Goal: Information Seeking & Learning: Find specific fact

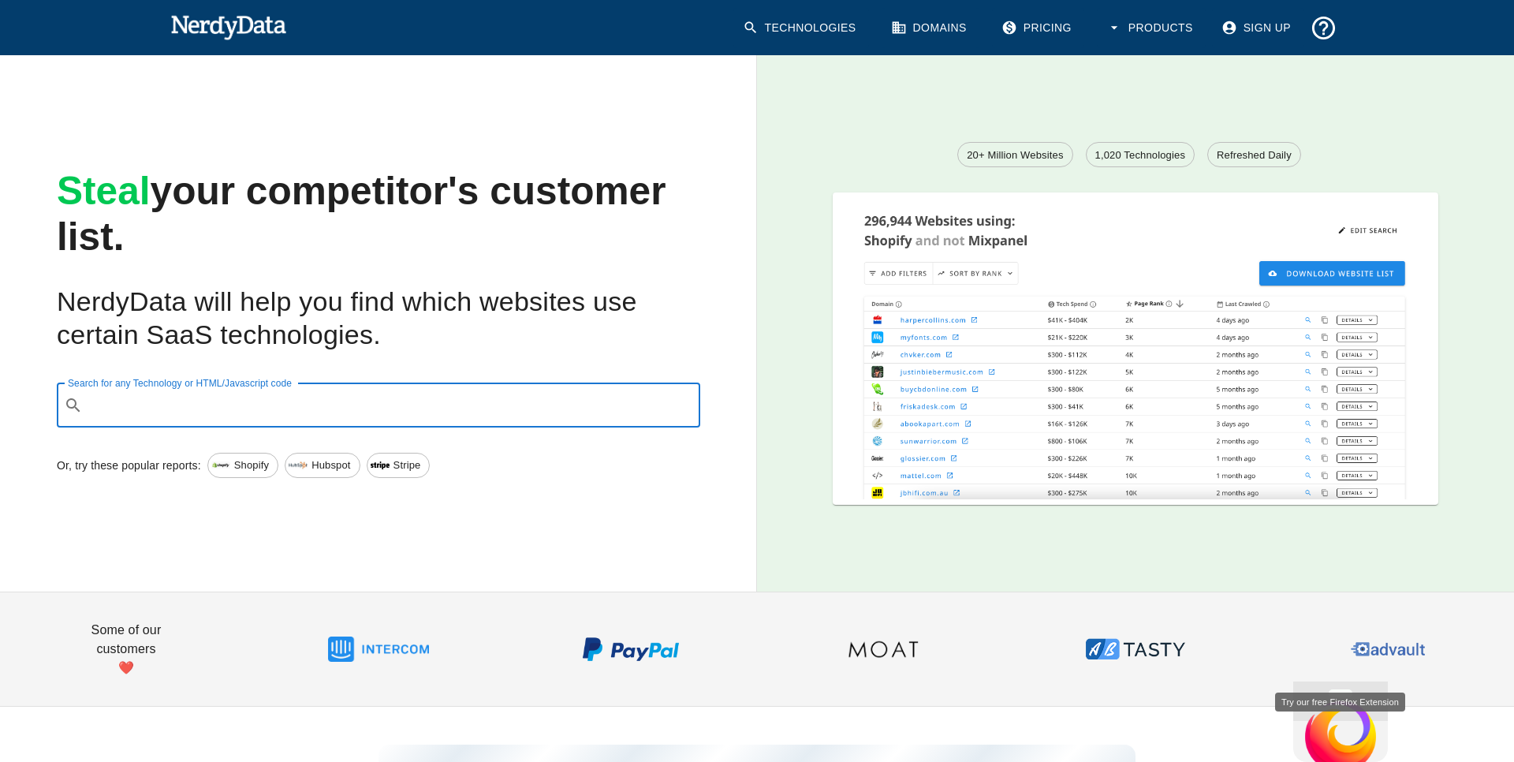
click at [390, 399] on input "Search for any Technology or HTML/Javascript code" at bounding box center [391, 405] width 604 height 30
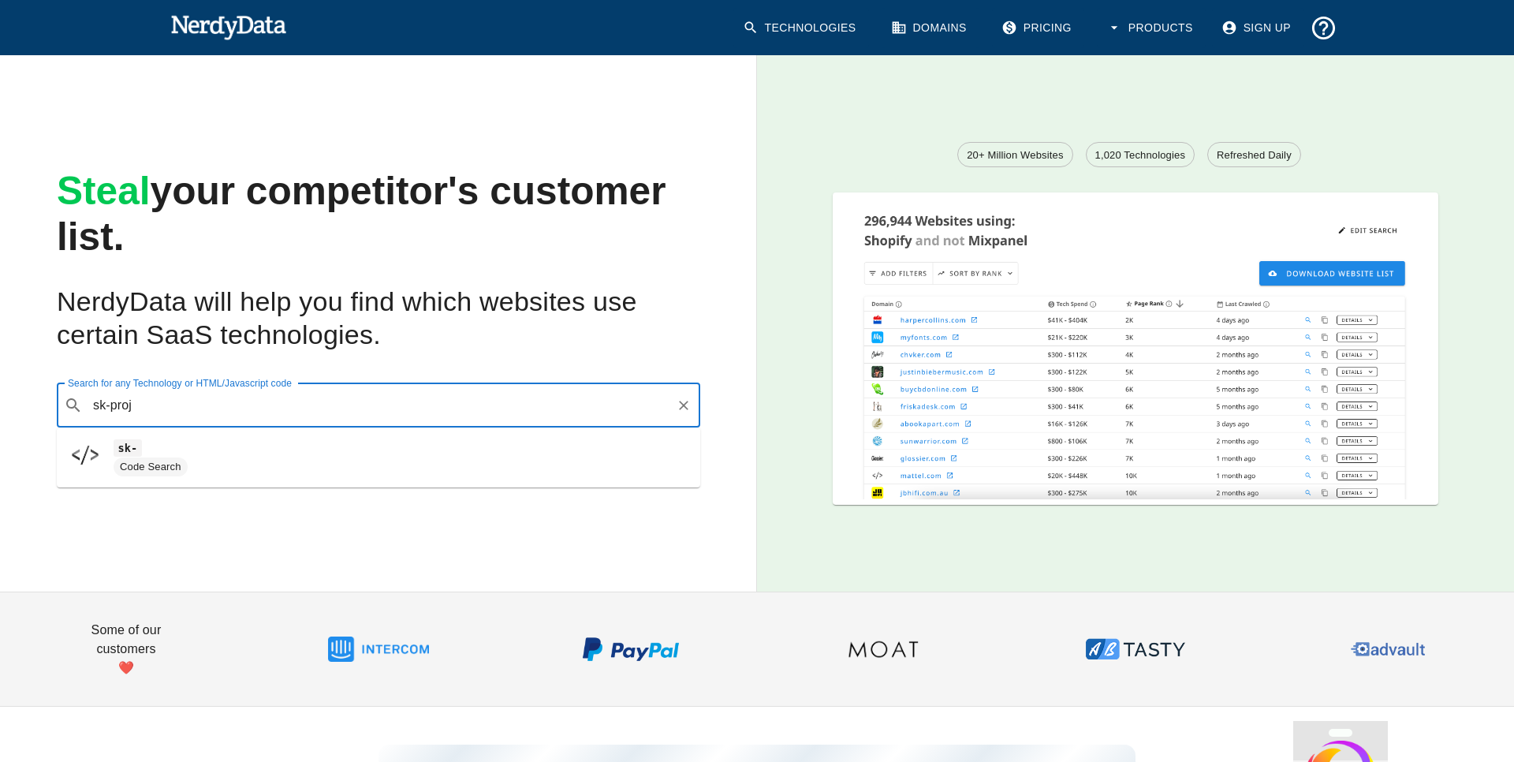
type input "sk-proj"
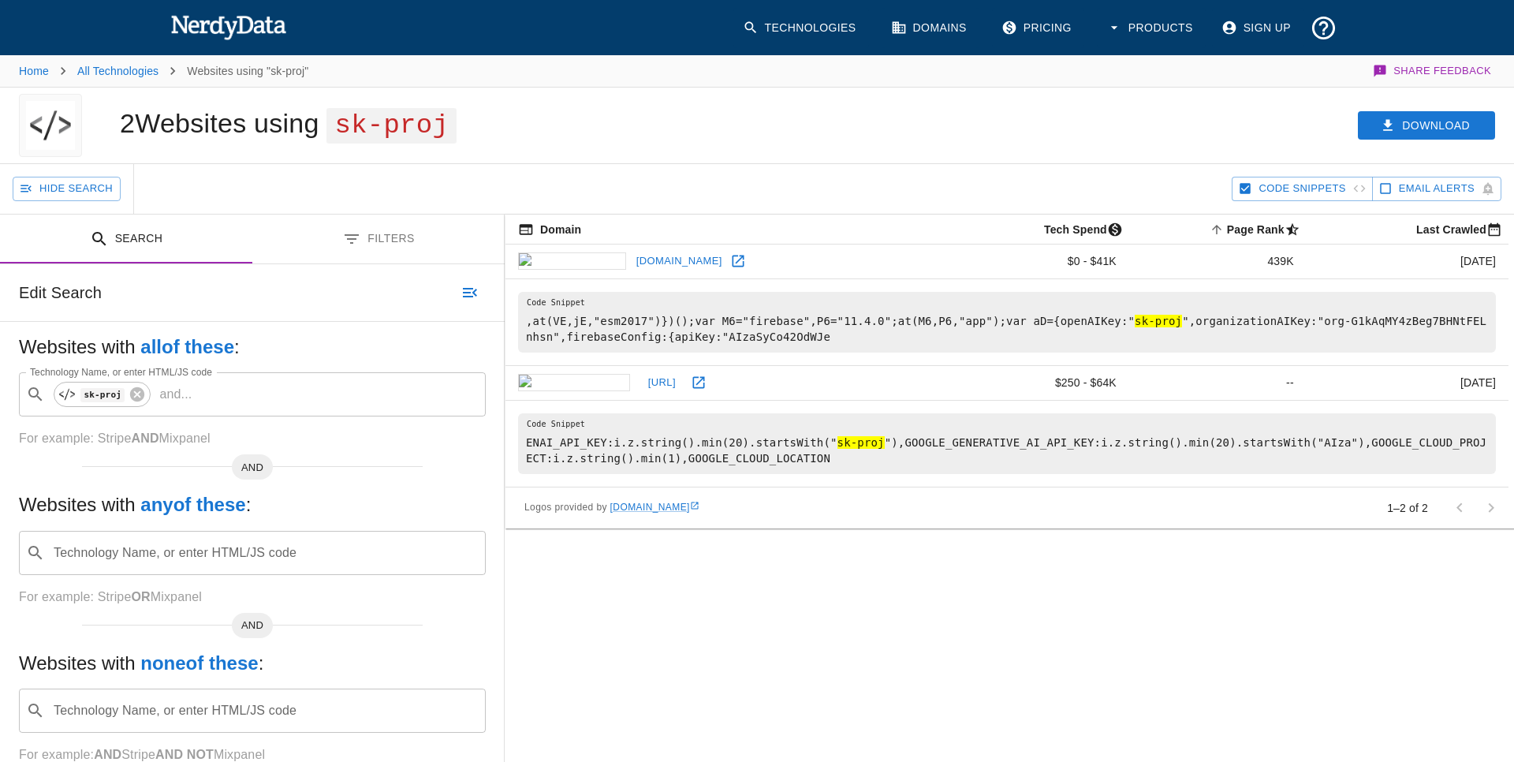
click at [805, 35] on link "Technologies" at bounding box center [801, 28] width 136 height 40
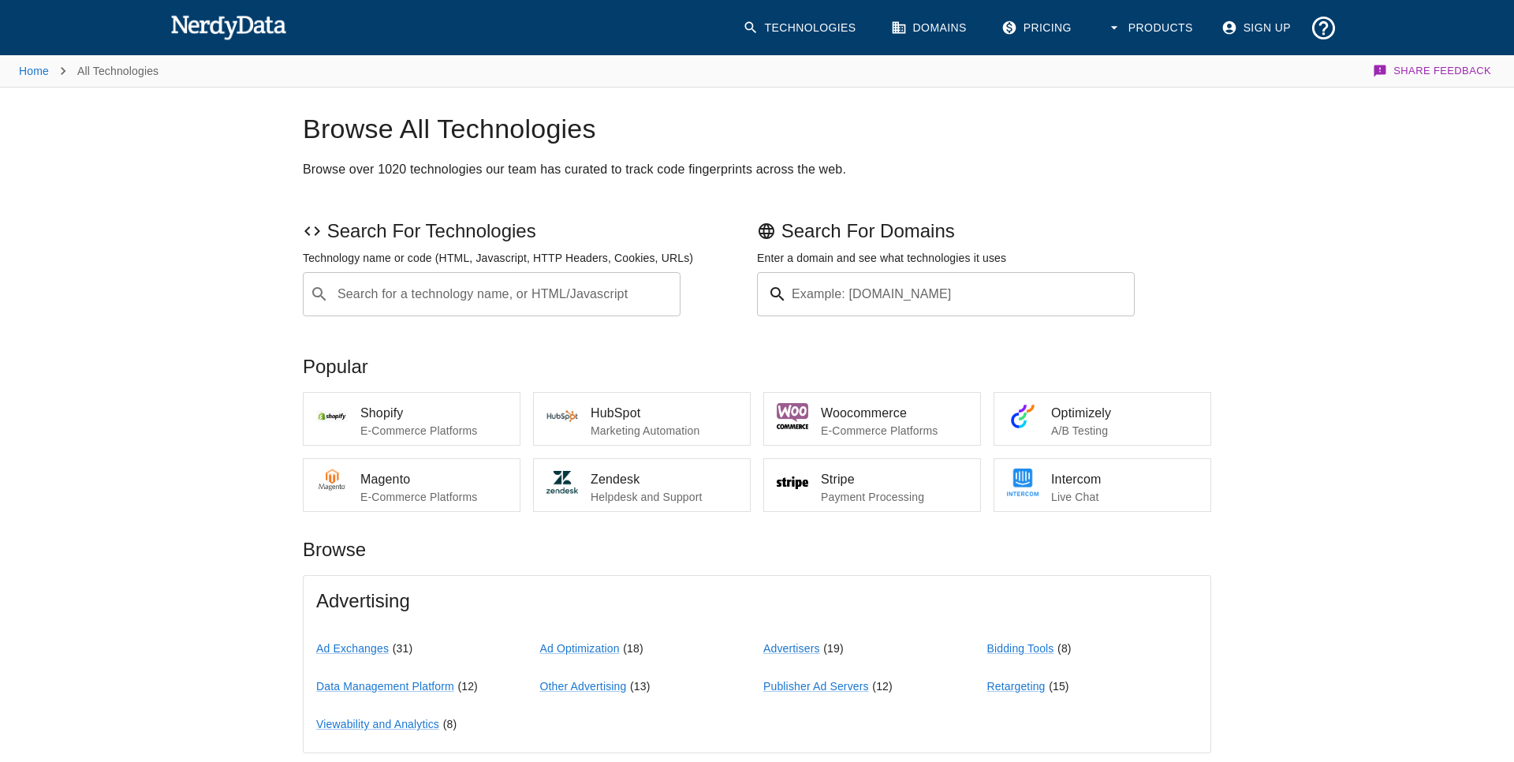
click at [457, 297] on input "Search for a technology name, or HTML/Javascript" at bounding box center [504, 294] width 338 height 30
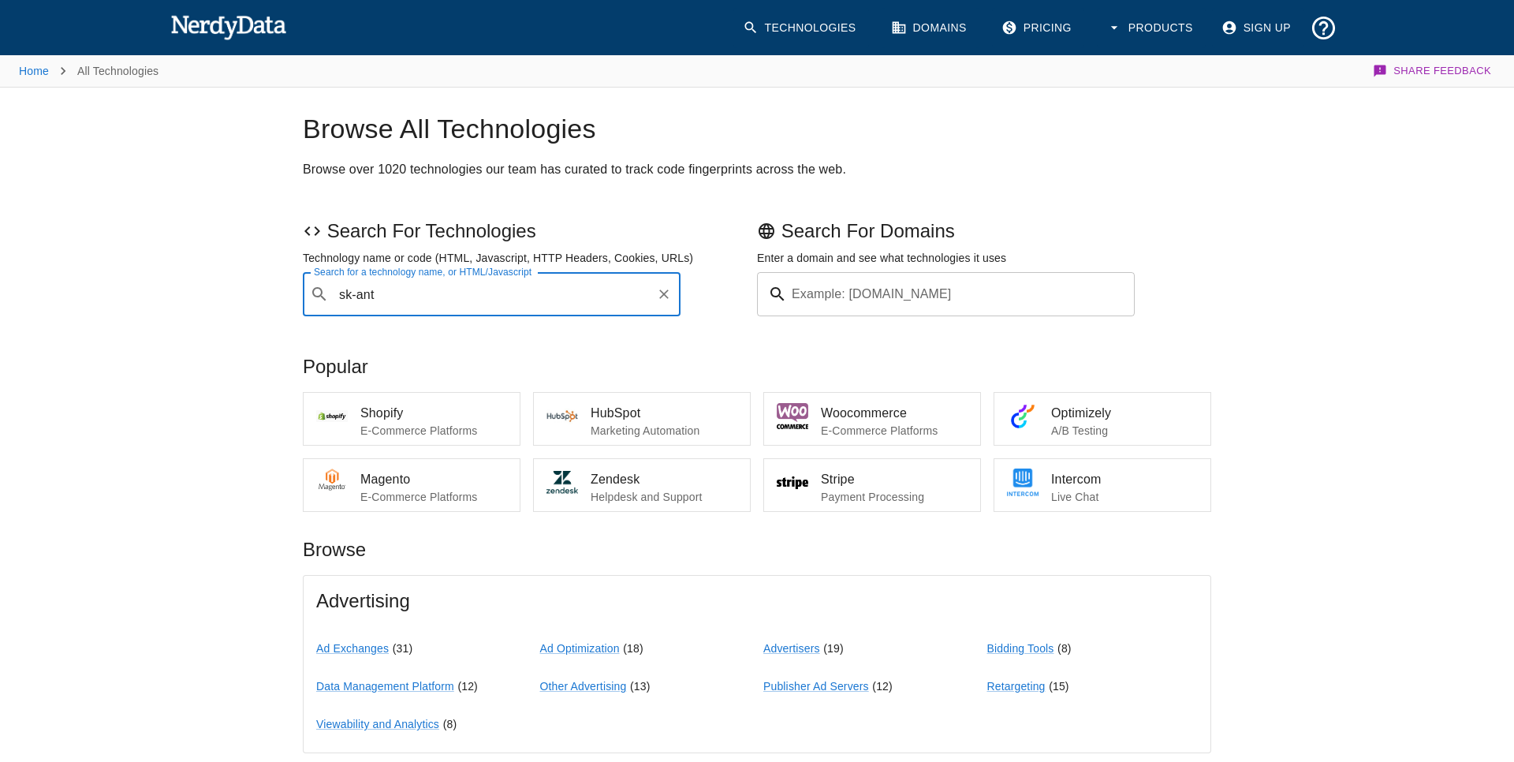
type input "sk-ant"
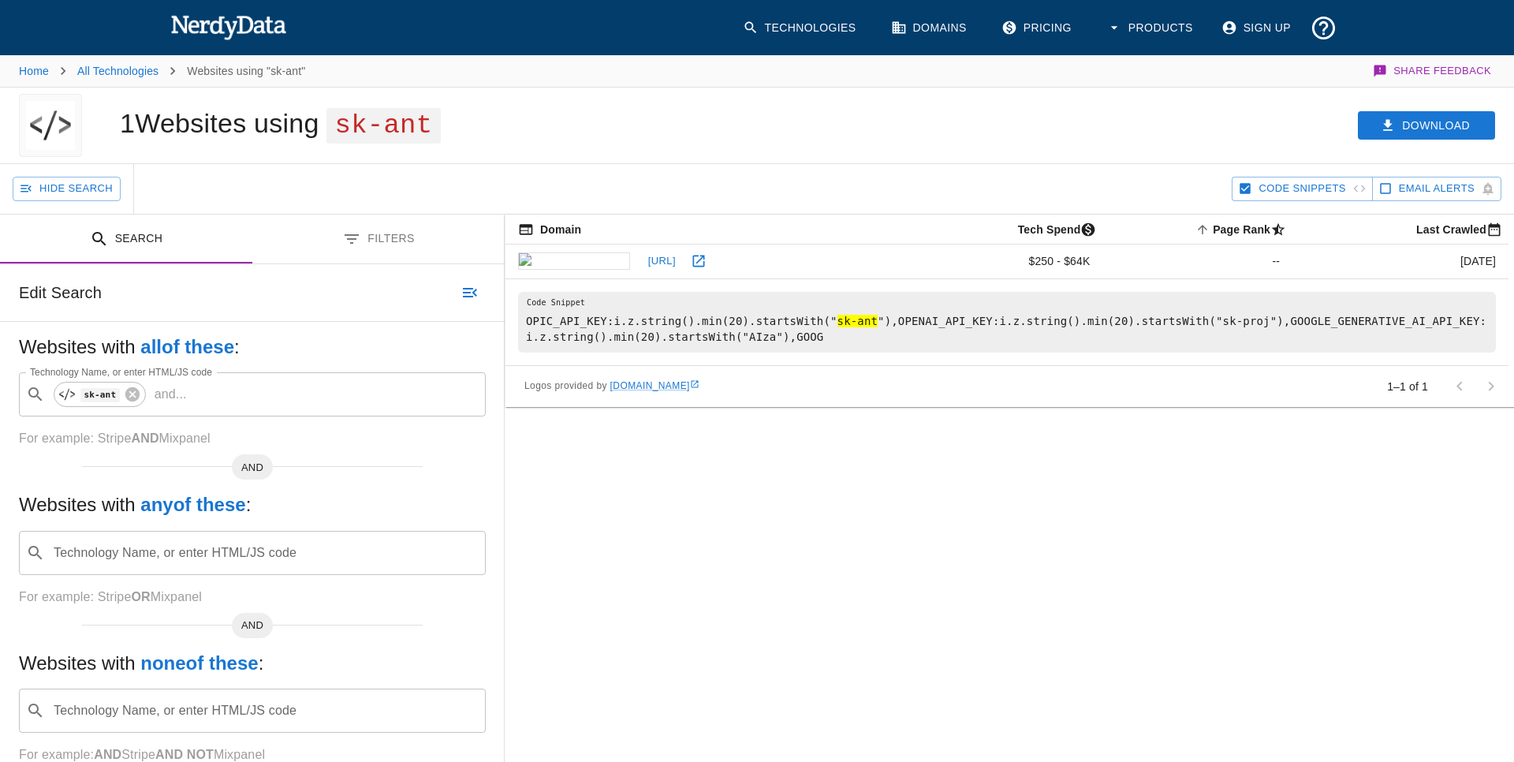
scroll to position [0, 1]
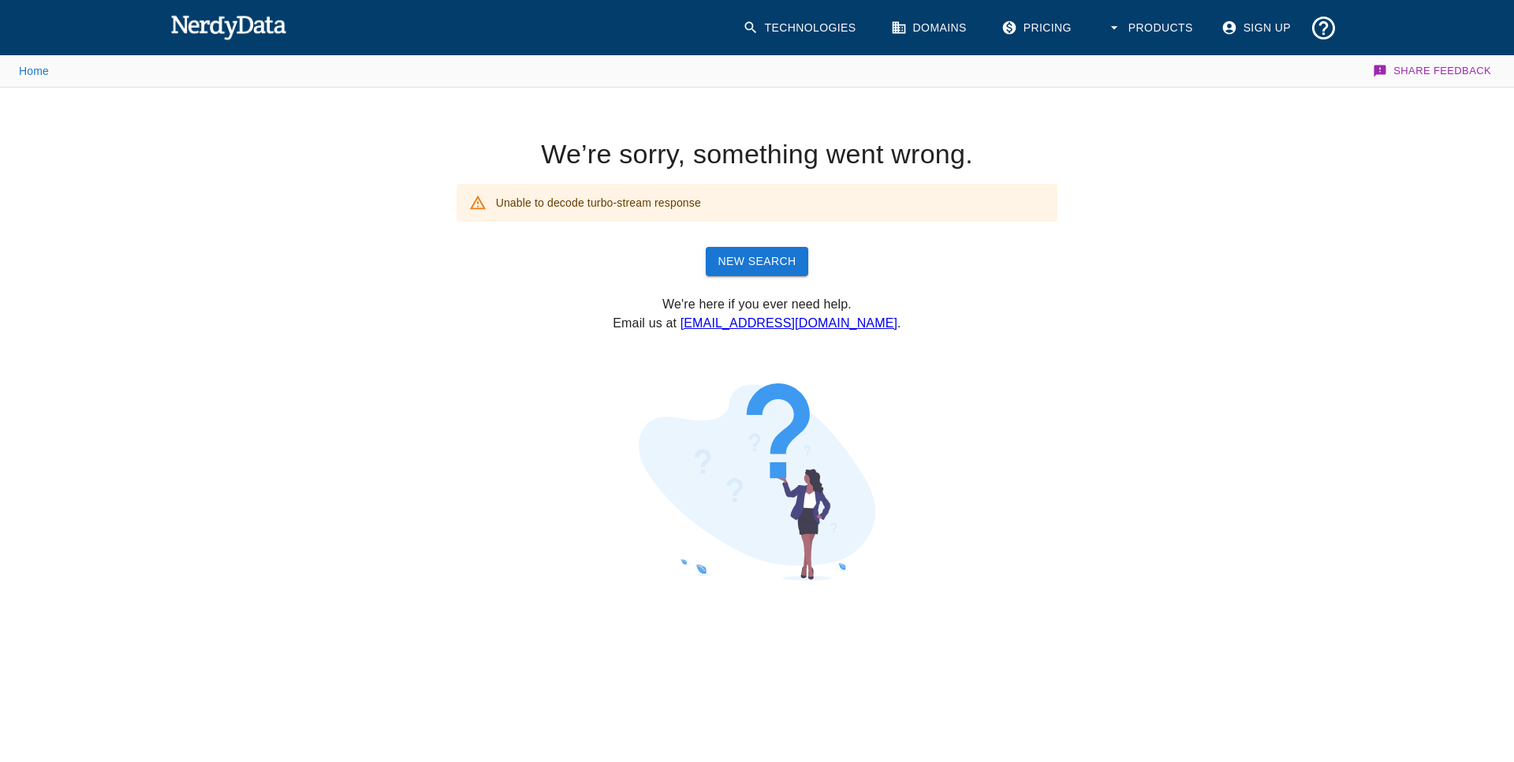
click at [782, 266] on link "New Search" at bounding box center [757, 261] width 103 height 29
